Goal: Navigation & Orientation: Find specific page/section

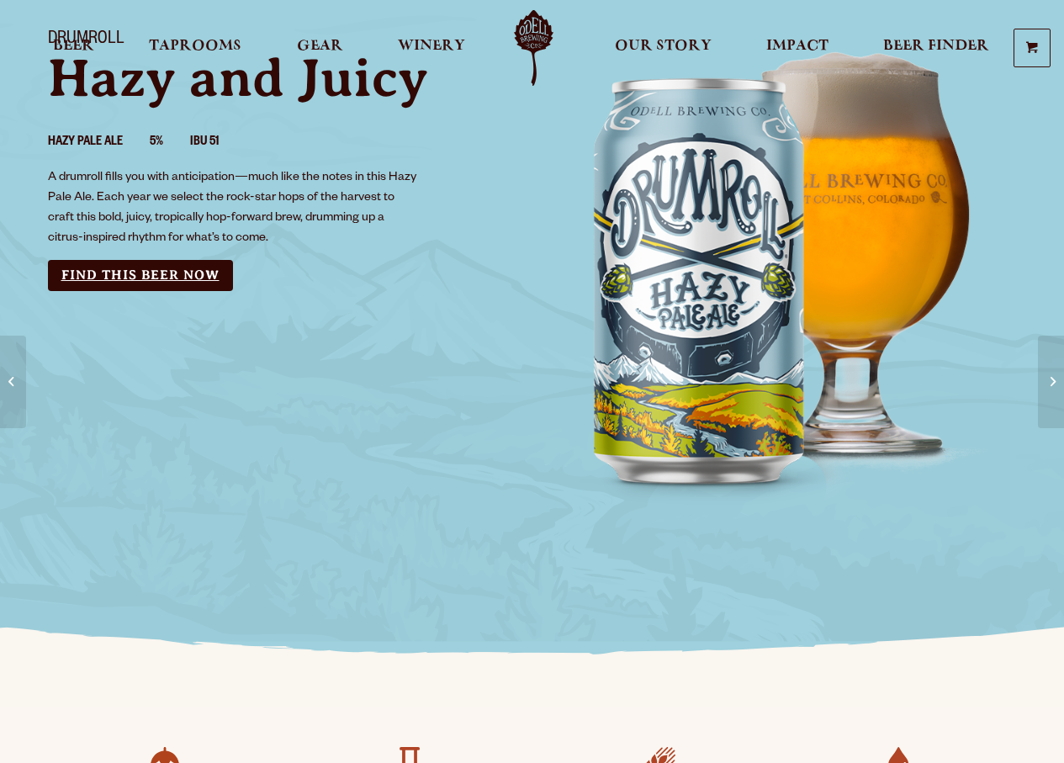
scroll to position [71, 0]
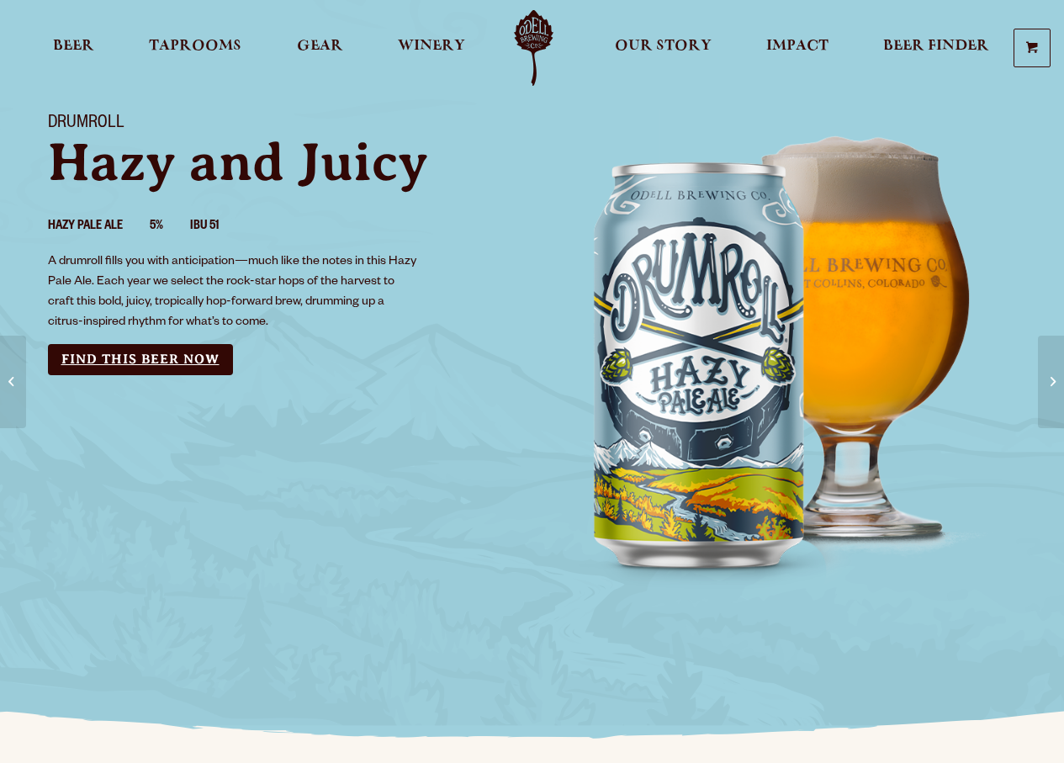
click at [171, 356] on link "Find this Beer Now" at bounding box center [140, 359] width 185 height 31
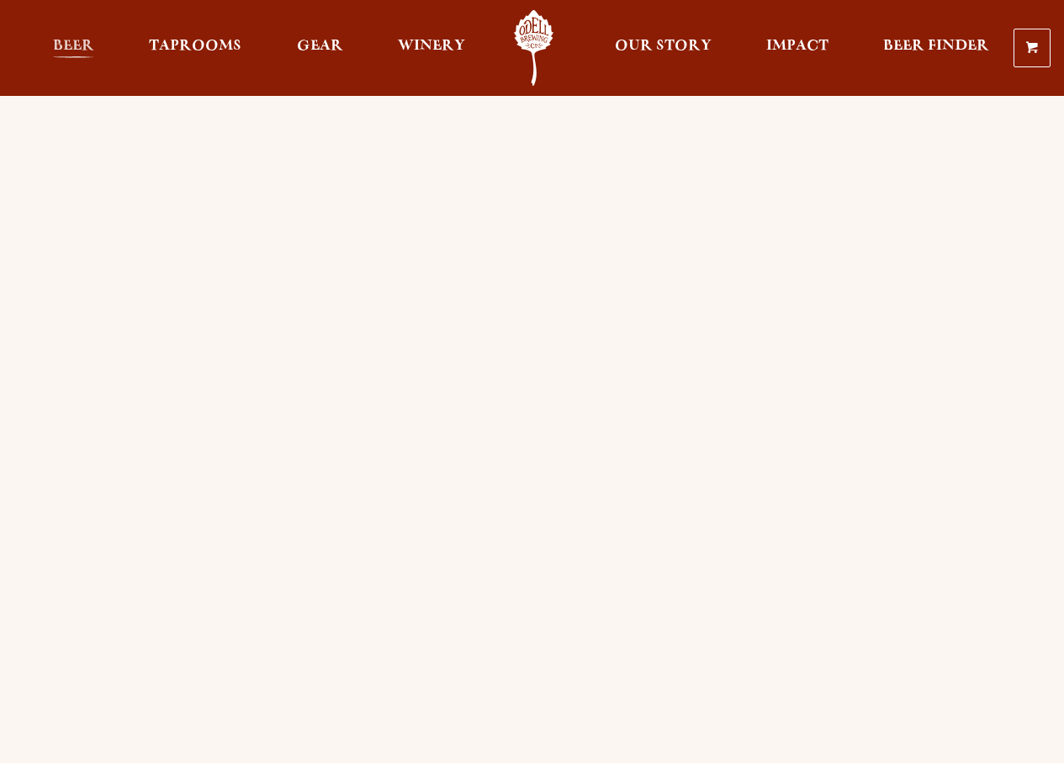
click at [66, 42] on span "Beer" at bounding box center [73, 46] width 41 height 13
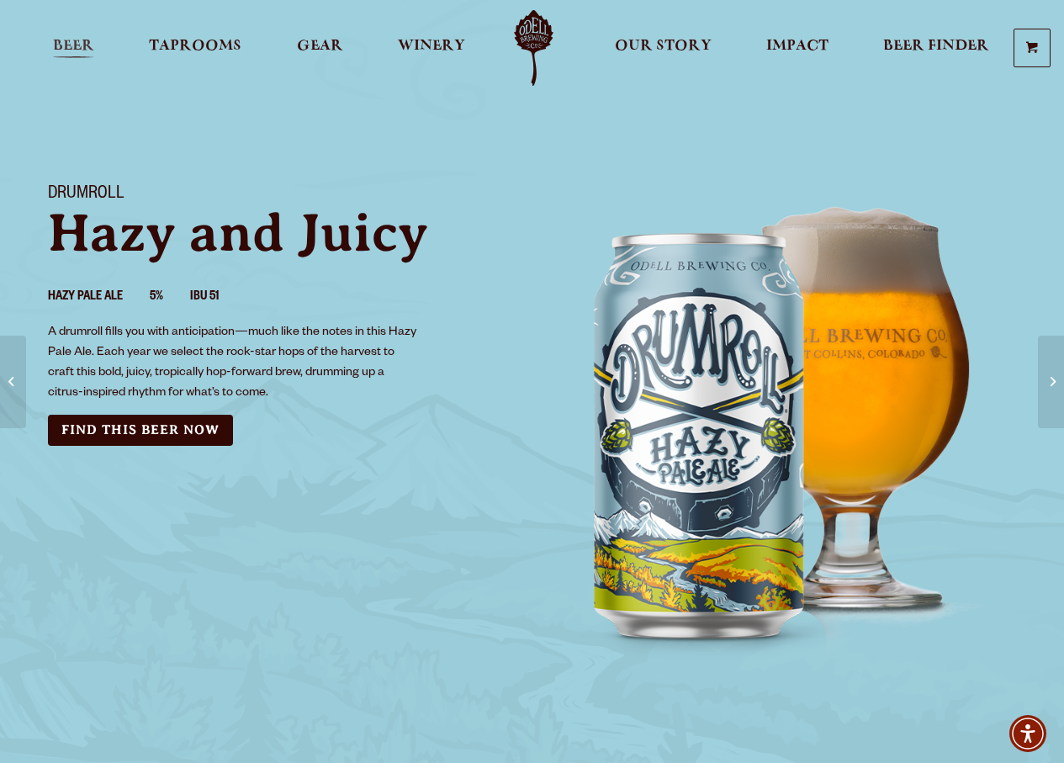
click at [68, 41] on span "Beer" at bounding box center [73, 46] width 41 height 13
